Goal: Find specific page/section: Find specific page/section

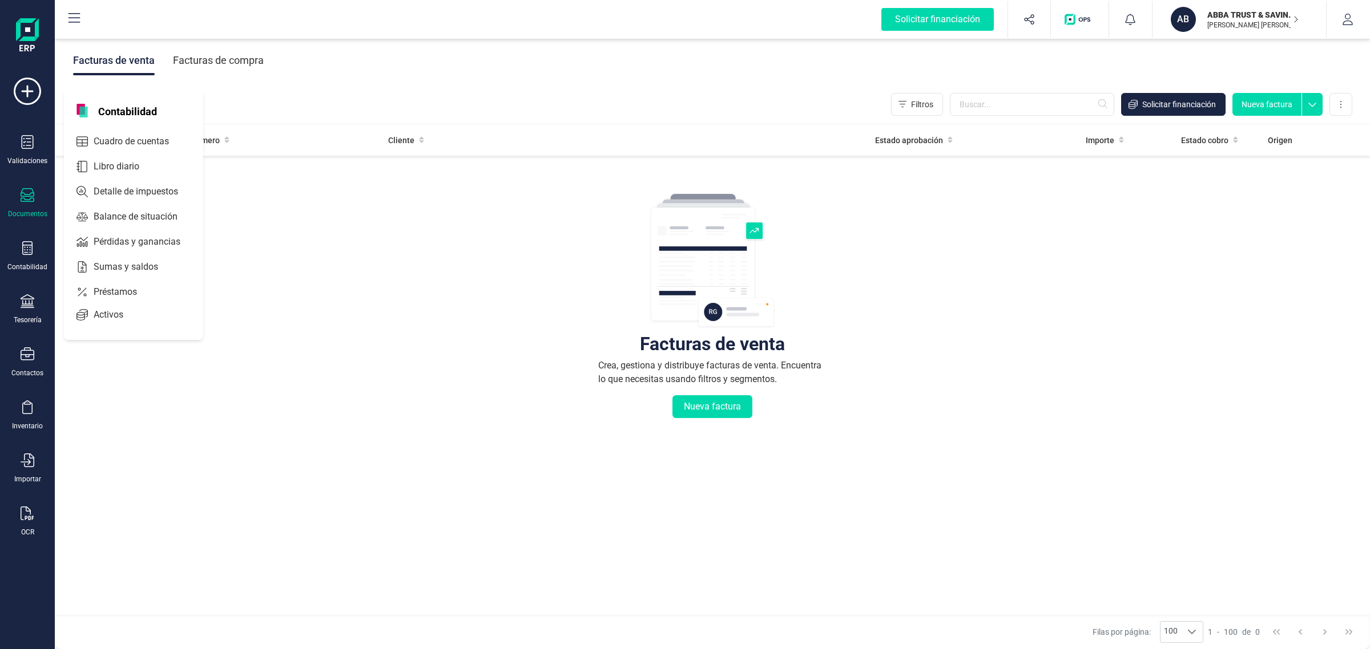
click at [1202, 9] on div "ABBA TRUST & SAVING SL [PERSON_NAME] [PERSON_NAME]" at bounding box center [1246, 19] width 88 height 25
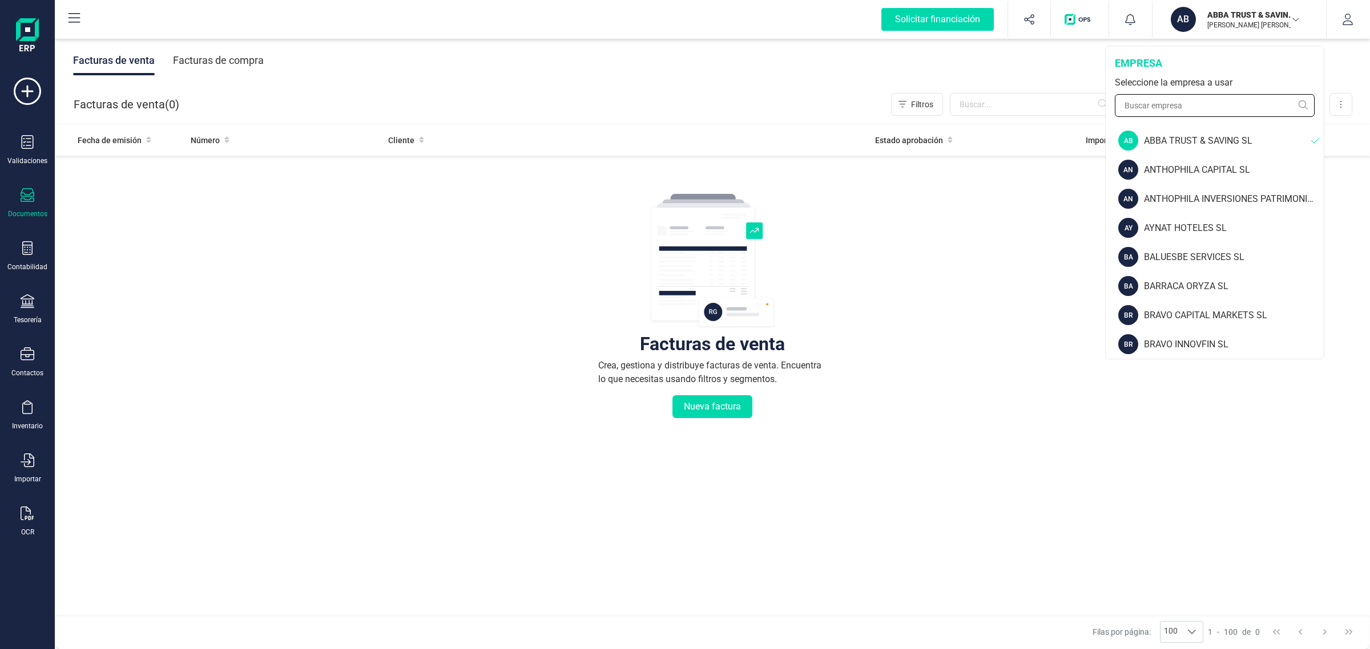
click at [1180, 103] on input "text" at bounding box center [1215, 105] width 200 height 23
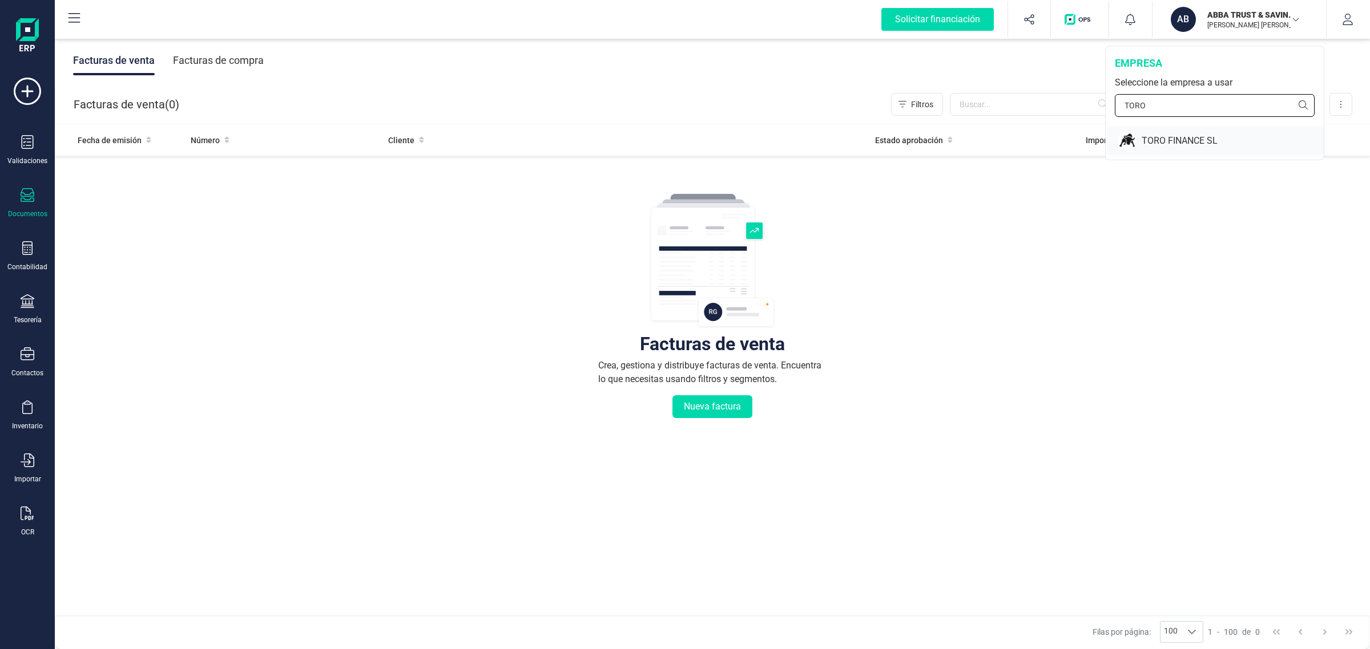
type input "TORO"
click at [1168, 138] on div "TORO FINANCE SL" at bounding box center [1232, 141] width 182 height 14
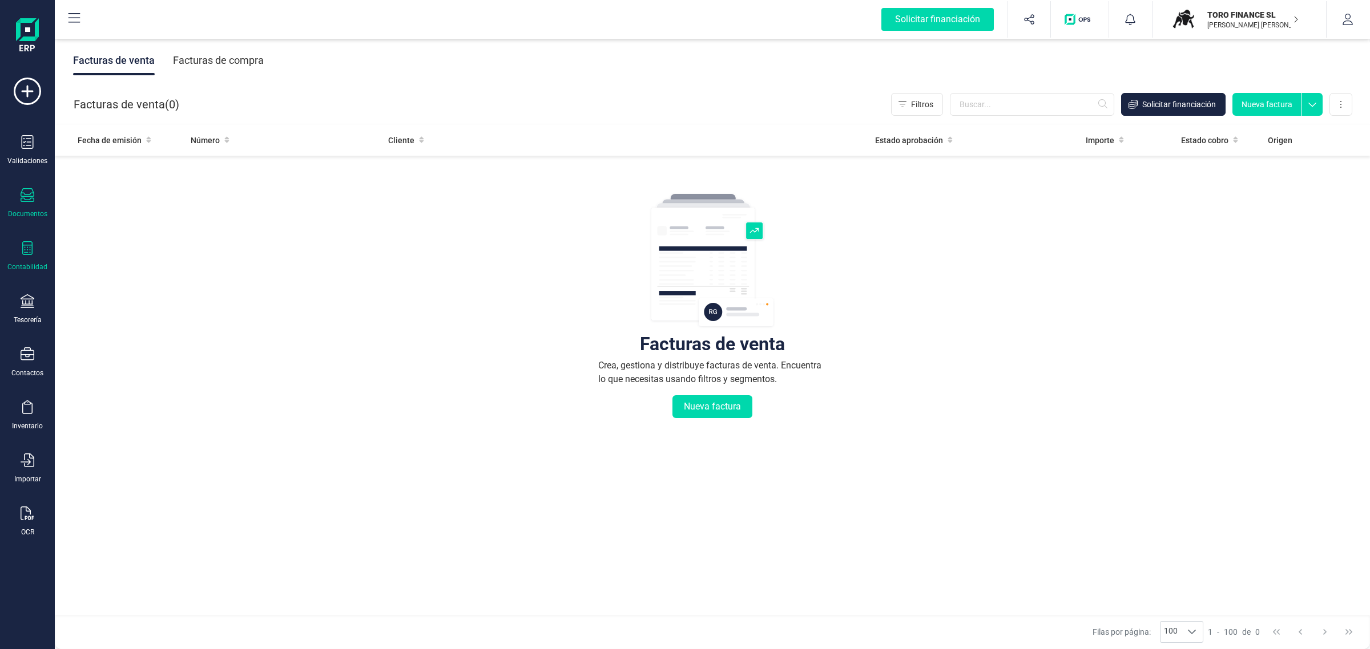
click at [23, 257] on div "Contabilidad" at bounding box center [28, 256] width 46 height 30
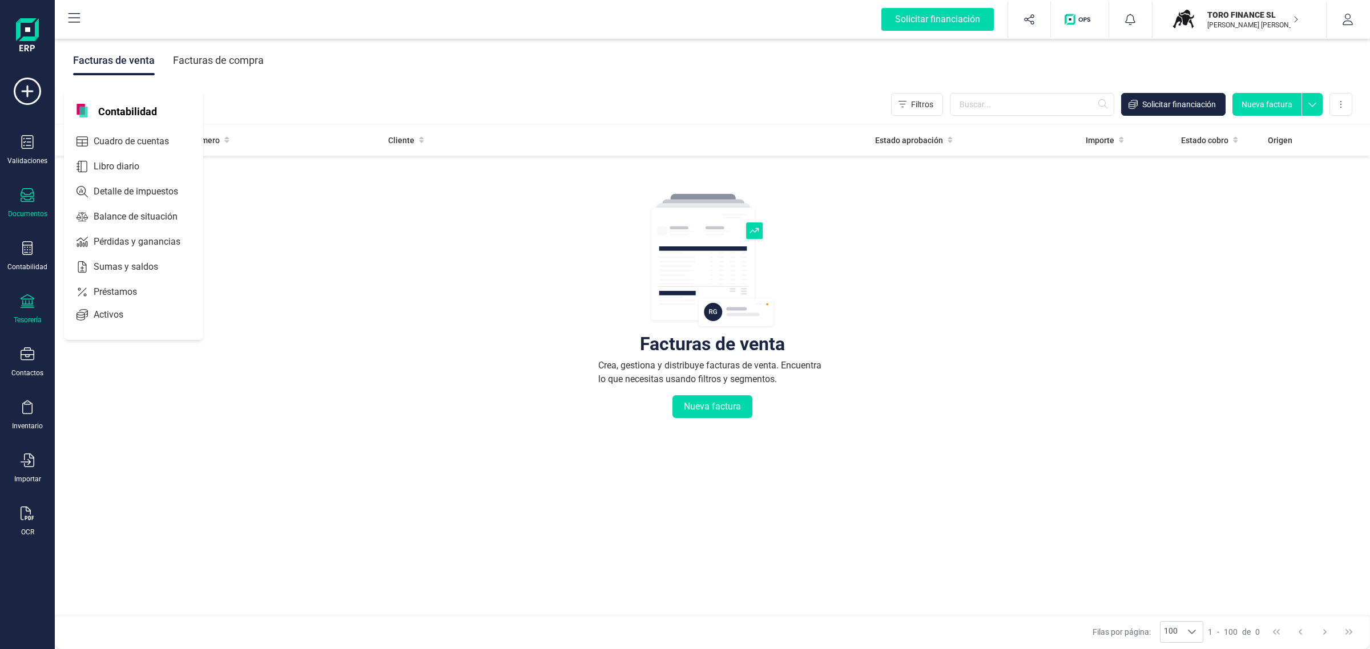
click at [30, 301] on icon at bounding box center [28, 301] width 14 height 14
click at [132, 188] on span "Cuentas bancarias" at bounding box center [139, 195] width 100 height 14
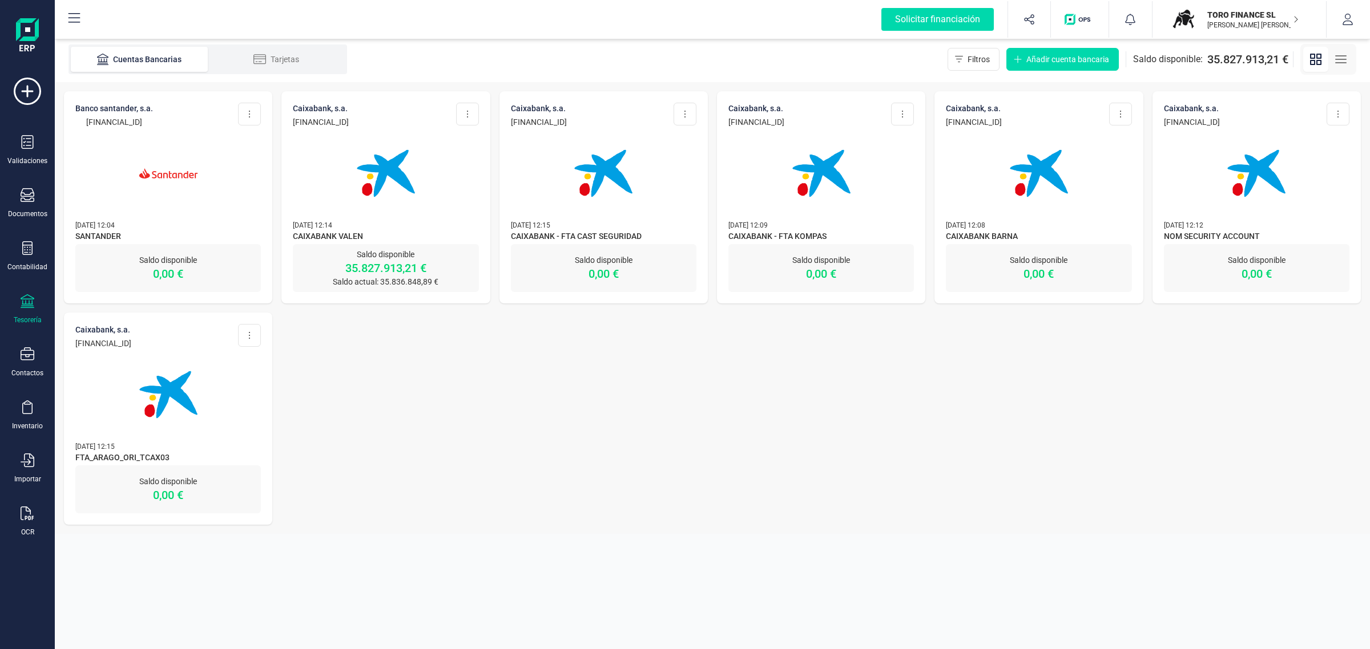
click at [421, 179] on img at bounding box center [386, 174] width 96 height 96
